Goal: Task Accomplishment & Management: Use online tool/utility

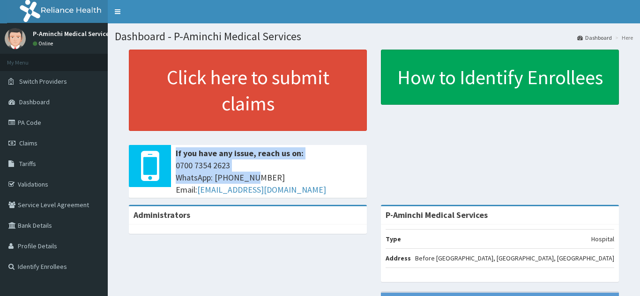
click at [207, 138] on div "Click here to submit claims If you have any issue, reach us on: [PHONE_NUMBER] …" at bounding box center [248, 128] width 252 height 156
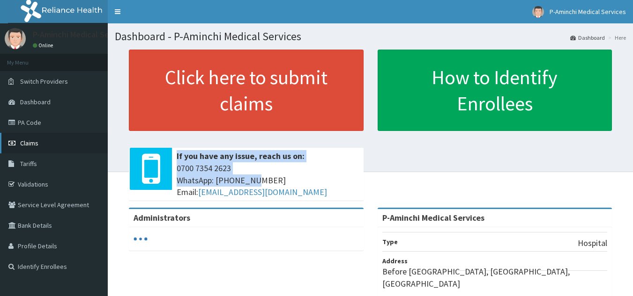
click at [28, 145] on span "Claims" at bounding box center [29, 143] width 18 height 8
